Goal: Check status: Check status

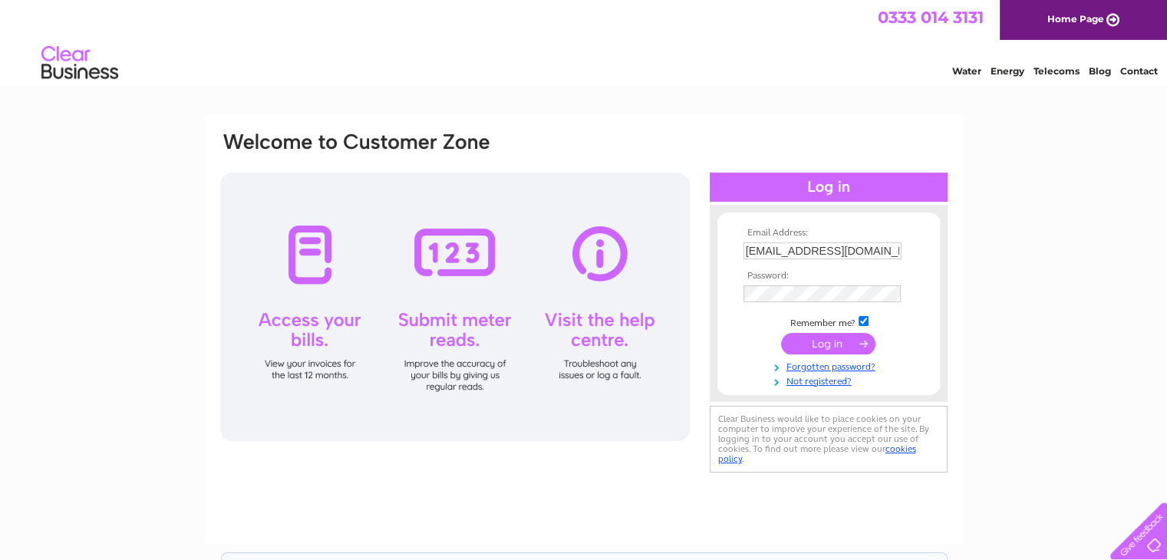
click at [819, 344] on input "submit" at bounding box center [828, 343] width 94 height 21
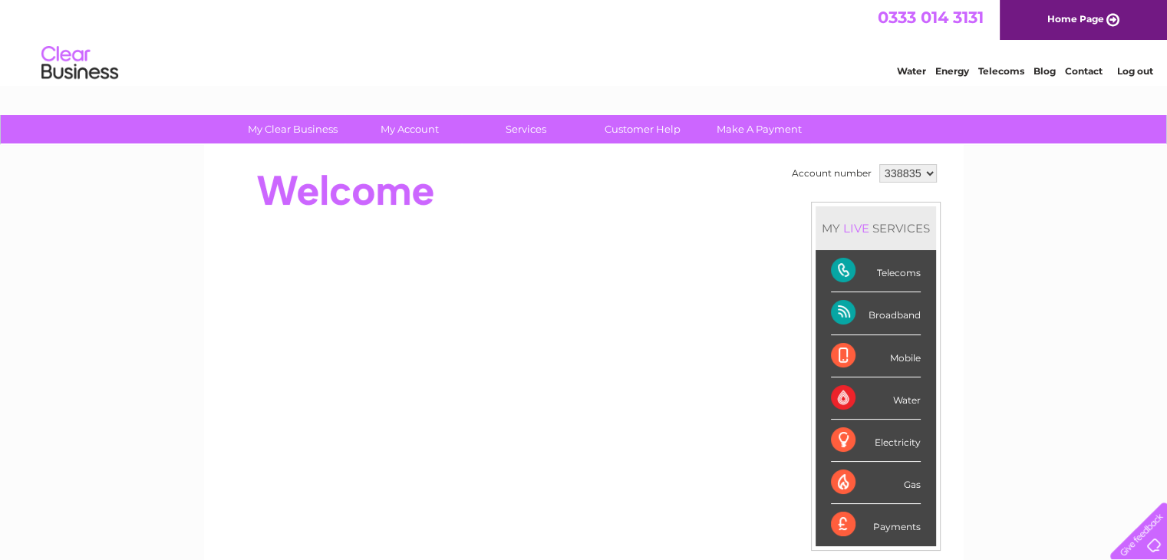
click at [874, 307] on div "Broadband" at bounding box center [876, 313] width 90 height 42
click at [866, 310] on div "Broadband" at bounding box center [876, 313] width 90 height 42
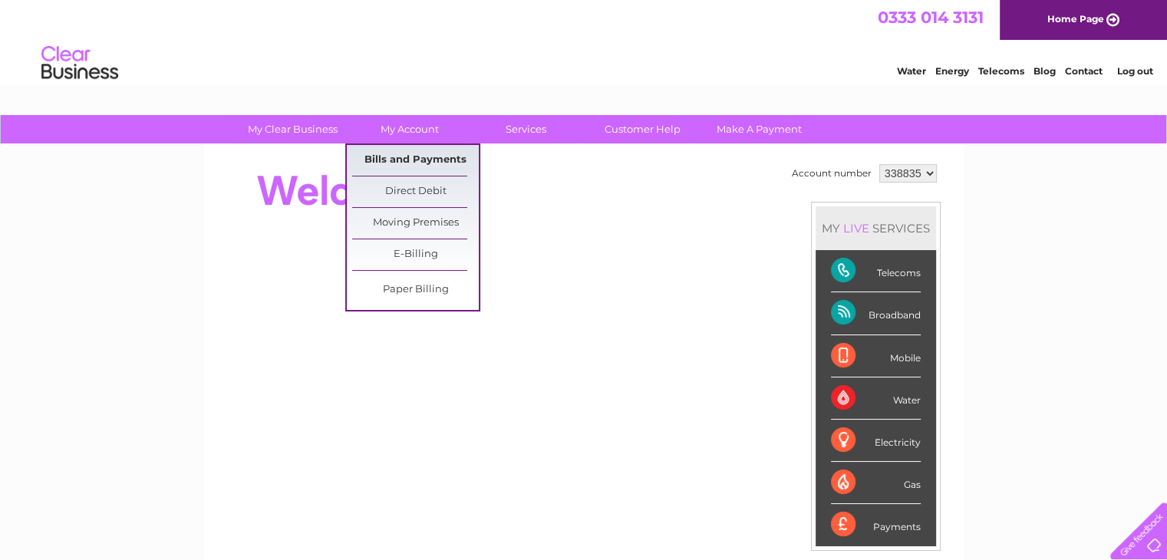
click at [409, 154] on link "Bills and Payments" at bounding box center [415, 160] width 127 height 31
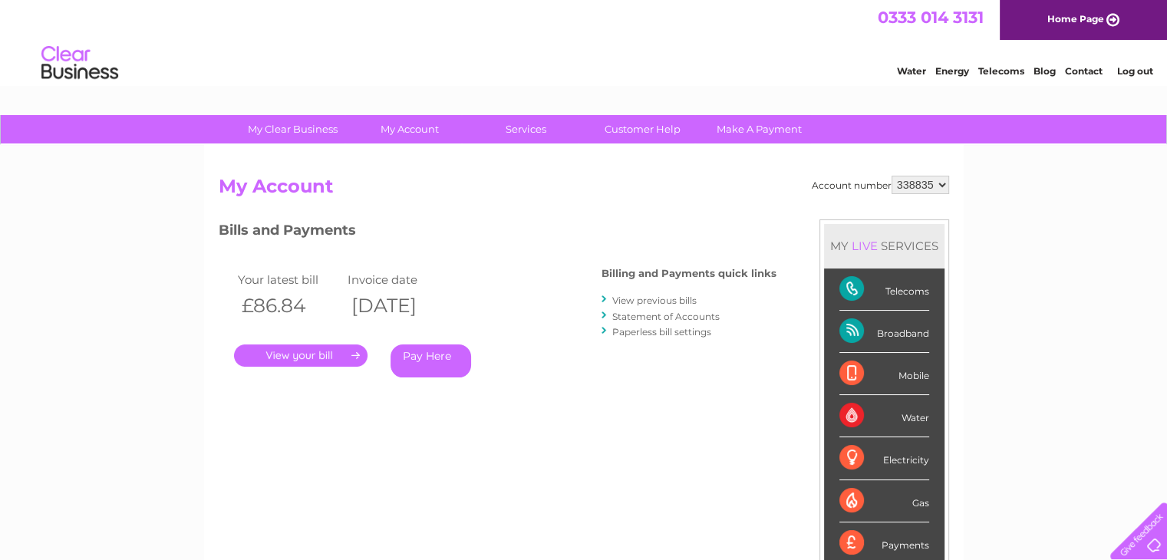
click at [313, 352] on link "." at bounding box center [301, 356] width 134 height 22
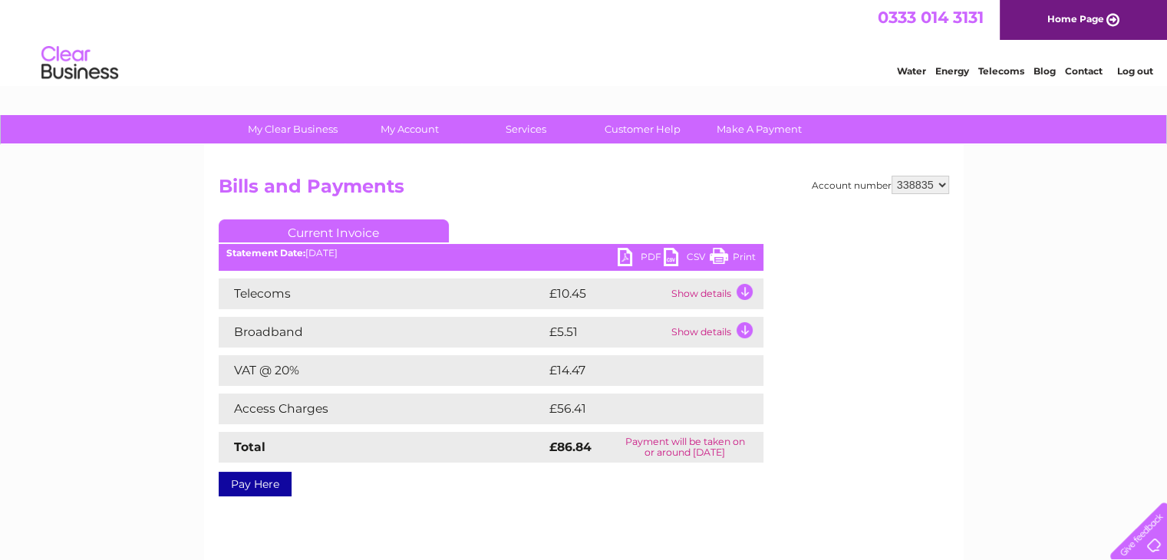
click at [628, 252] on link "PDF" at bounding box center [641, 259] width 46 height 22
click at [629, 254] on link "PDF" at bounding box center [641, 259] width 46 height 22
